Goal: Task Accomplishment & Management: Use online tool/utility

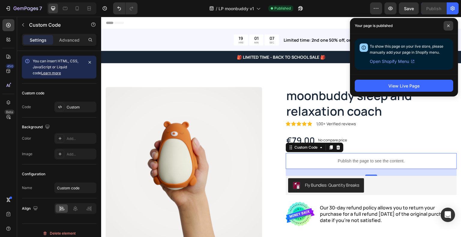
scroll to position [76, 0]
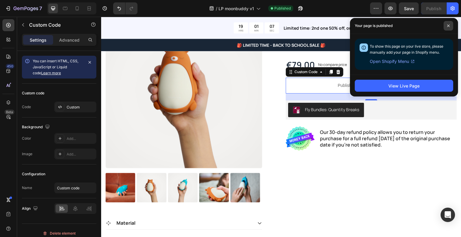
click at [449, 27] on span at bounding box center [449, 26] width 10 height 10
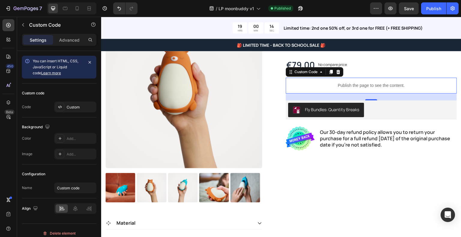
click at [324, 87] on p "Publish the page to see the content." at bounding box center [371, 86] width 171 height 6
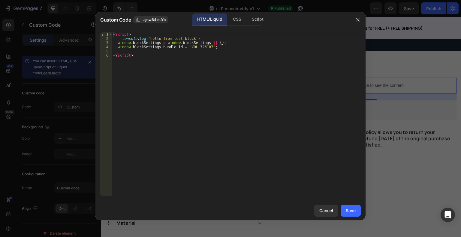
type textarea "</script>"
click at [176, 60] on div "< script > console . log ( 'hello from test block' ) window . blockSettings = w…" at bounding box center [236, 118] width 249 height 173
paste textarea "</div>"
type textarea "</div>"
click at [350, 212] on div "Save" at bounding box center [351, 211] width 10 height 6
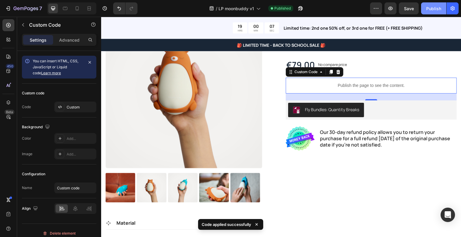
click at [430, 4] on button "Publish" at bounding box center [433, 8] width 25 height 12
